Goal: Task Accomplishment & Management: Manage account settings

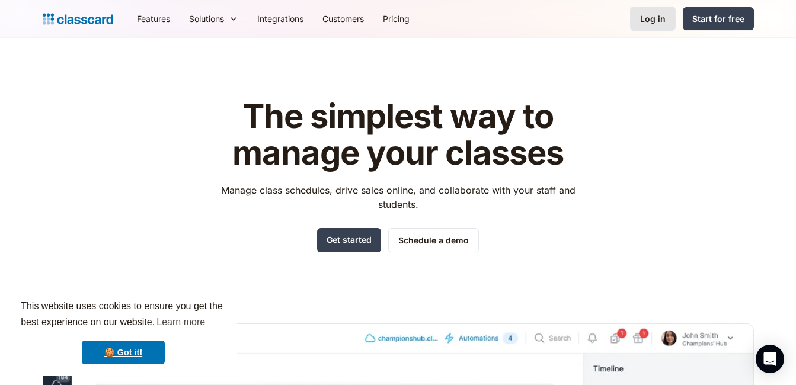
click at [651, 16] on div "Log in" at bounding box center [652, 18] width 25 height 12
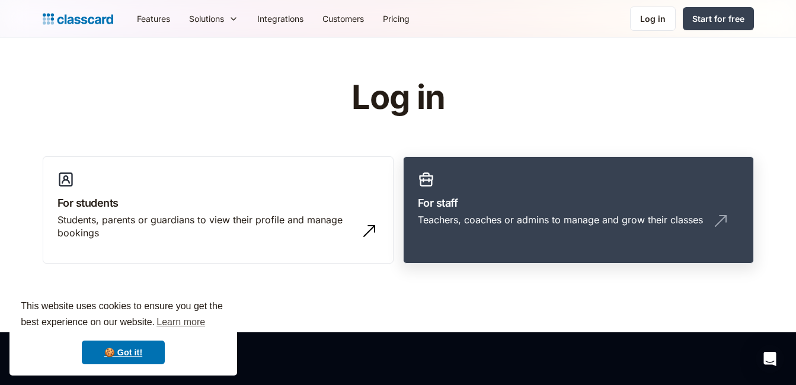
click at [511, 222] on div "Teachers, coaches or admins to manage and grow their classes" at bounding box center [560, 219] width 285 height 13
